Goal: Task Accomplishment & Management: Manage account settings

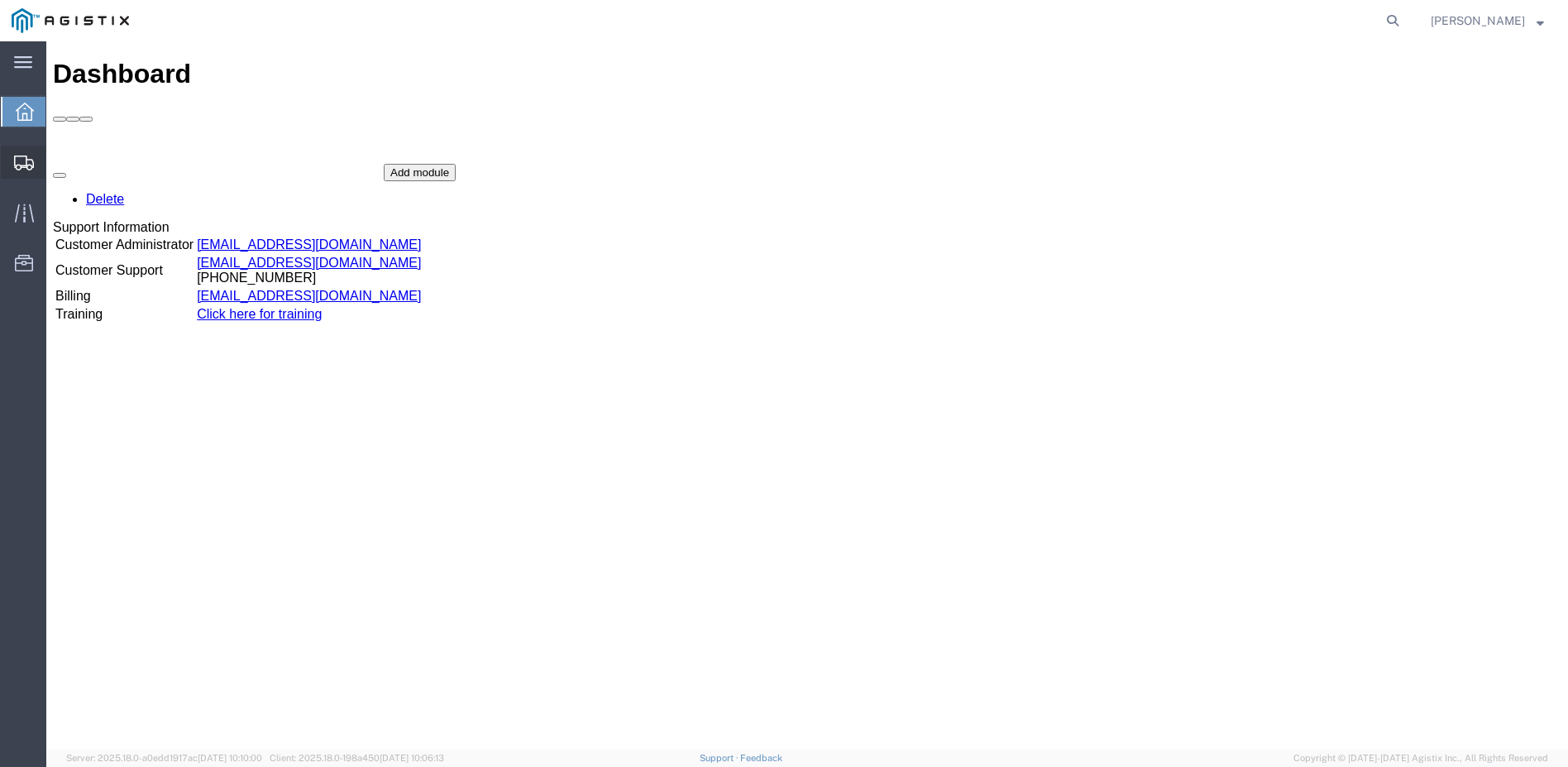
click at [0, 0] on span "Shipment Manager" at bounding box center [0, 0] width 0 height 0
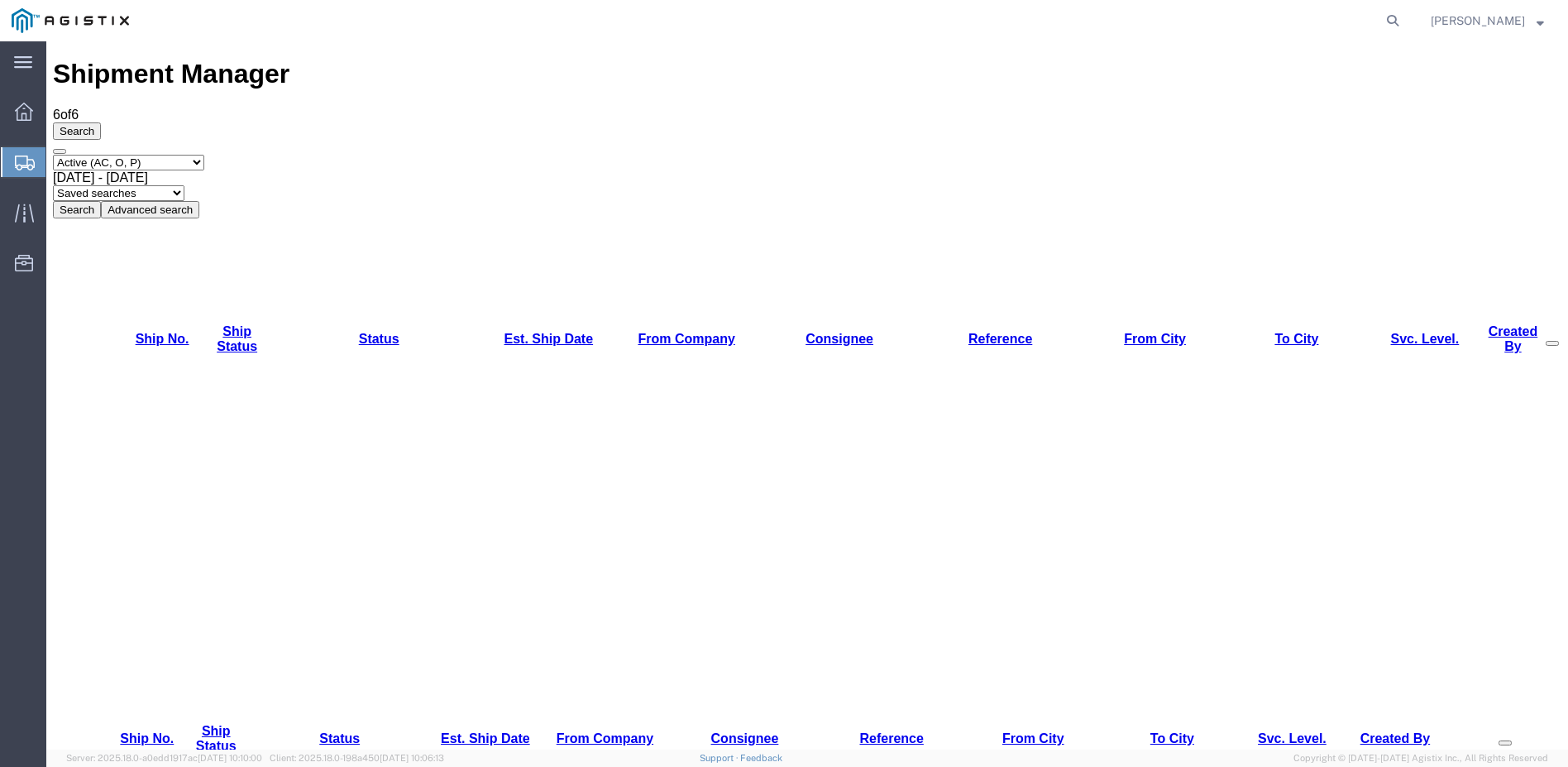
click at [1538, 19] on strong "button" at bounding box center [1540, 21] width 8 height 6
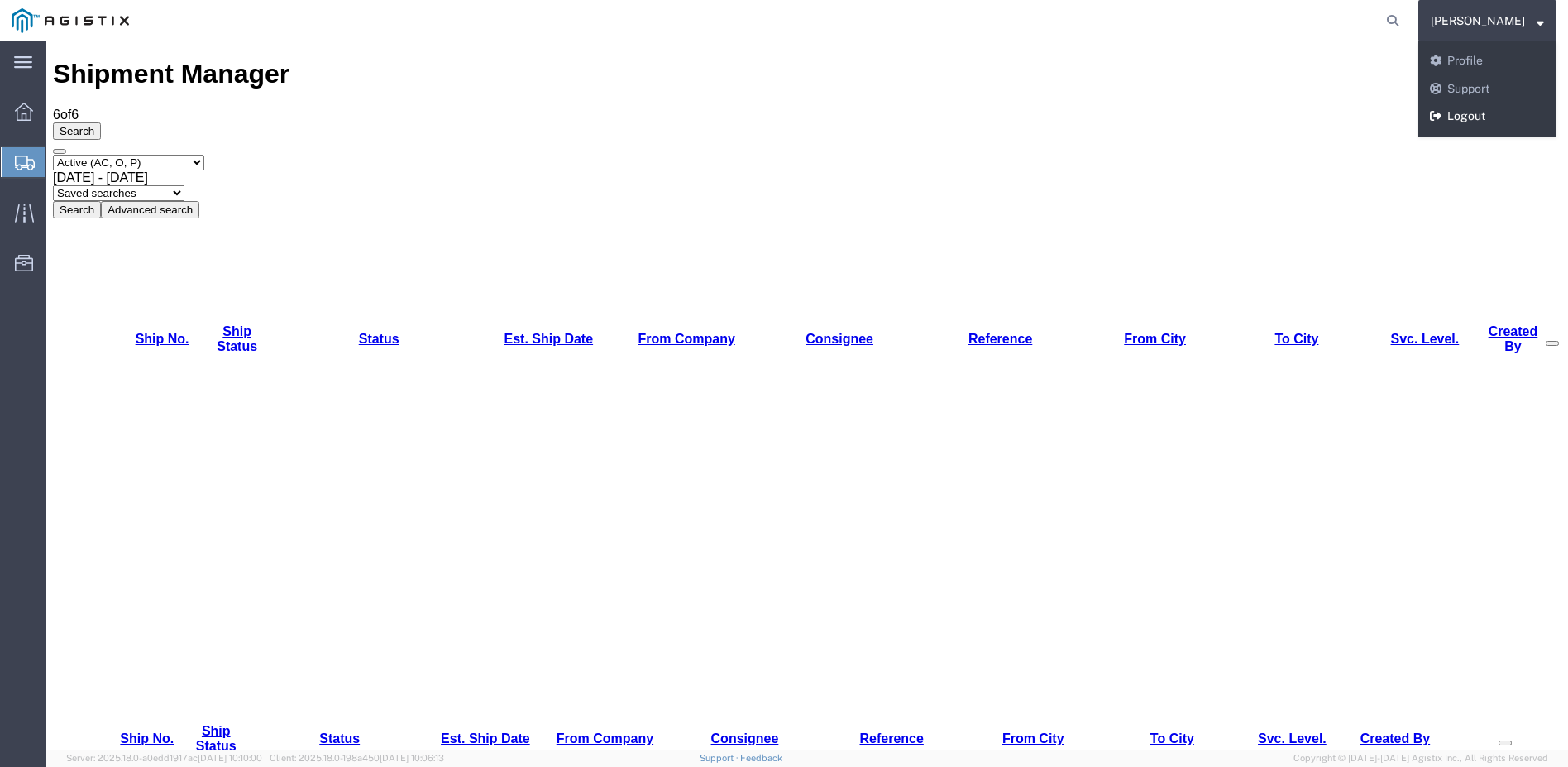
click at [1504, 116] on link "Logout" at bounding box center [1487, 116] width 138 height 29
